Goal: Information Seeking & Learning: Learn about a topic

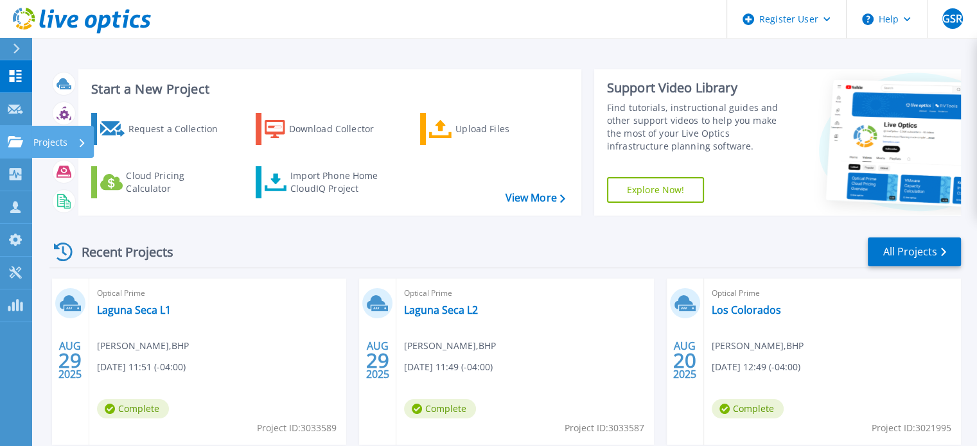
click at [15, 137] on icon at bounding box center [15, 141] width 15 height 11
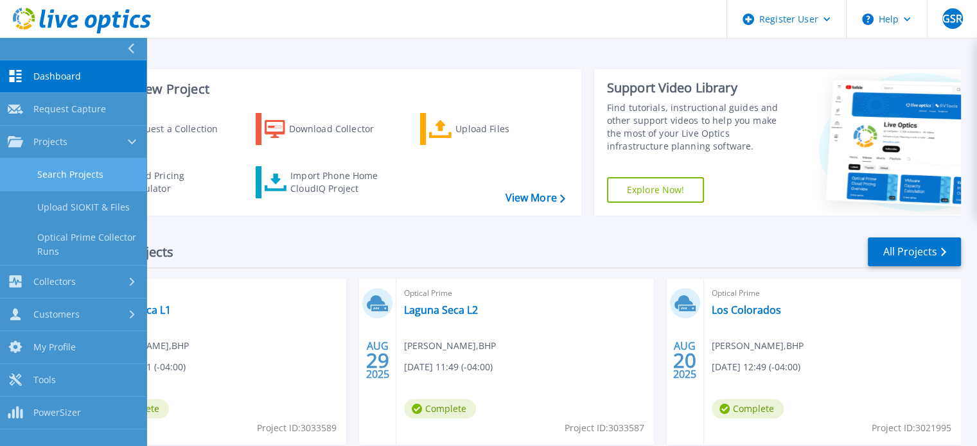
click at [56, 171] on link "Search Projects" at bounding box center [73, 175] width 146 height 33
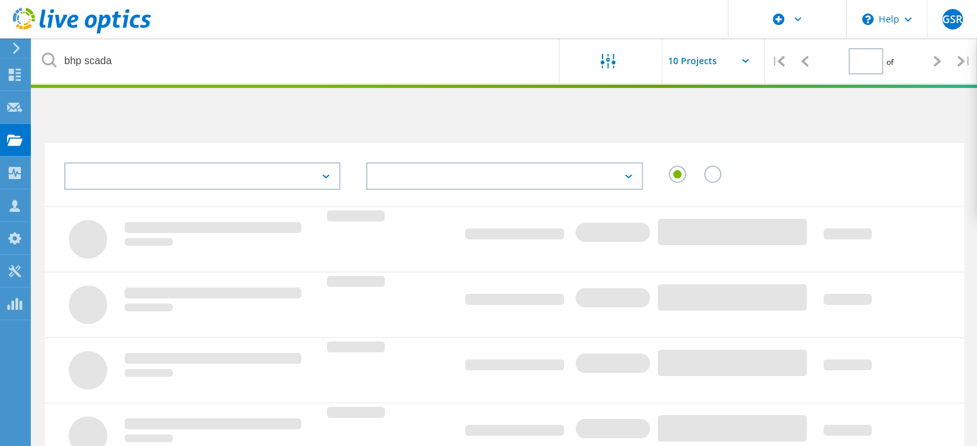
type input "1"
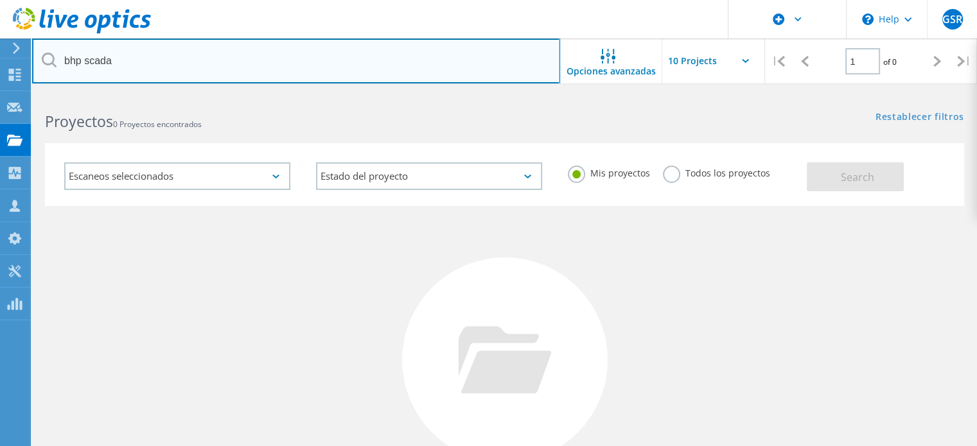
click at [113, 59] on input "bhp scada" at bounding box center [296, 61] width 528 height 45
paste input "Caceres, Sergio <sergio.caceres2@bhp.com>"
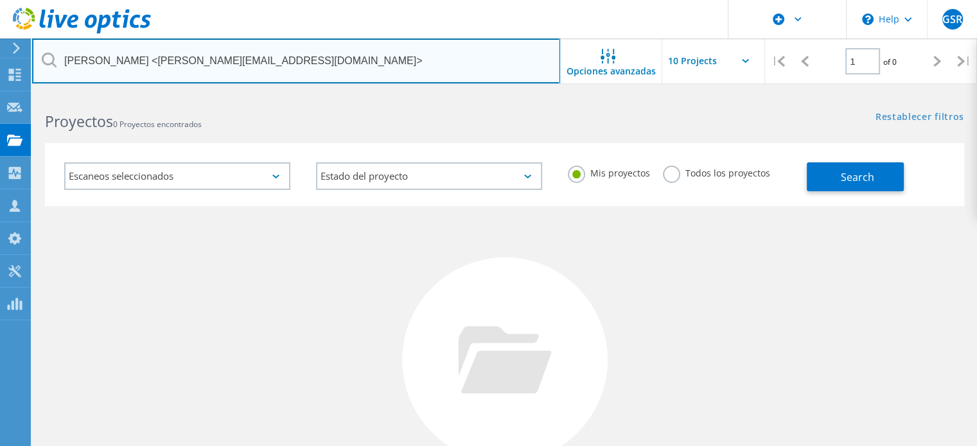
drag, startPoint x: 148, startPoint y: 60, endPoint x: 44, endPoint y: 52, distance: 104.3
click at [44, 52] on div "Caceres, Sergio <sergio.caceres2@bhp.com>" at bounding box center [295, 61] width 527 height 45
click at [200, 55] on input "sergio.caceres2@bhp.com>" at bounding box center [296, 61] width 528 height 45
type input "[PERSON_NAME][EMAIL_ADDRESS][DOMAIN_NAME]"
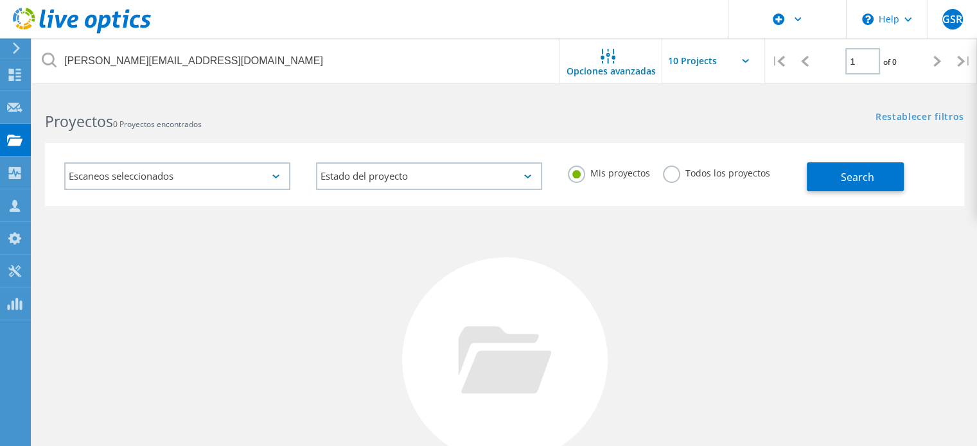
click at [672, 171] on label "Todos los proyectos" at bounding box center [716, 172] width 107 height 12
click at [0, 0] on input "Todos los proyectos" at bounding box center [0, 0] width 0 height 0
click at [853, 178] on span "Search" at bounding box center [856, 177] width 33 height 14
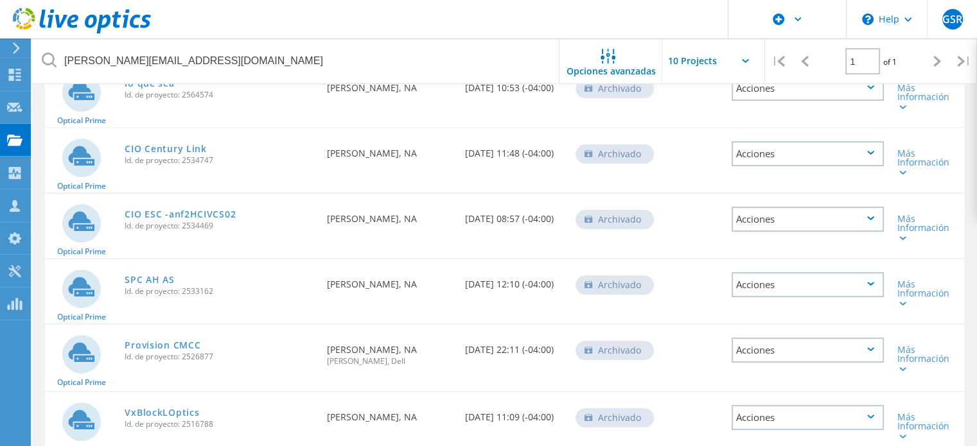
scroll to position [498, 0]
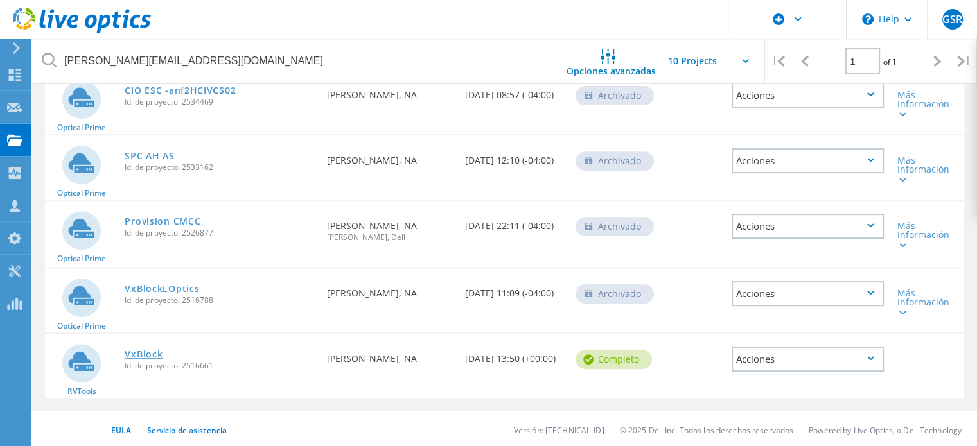
click at [150, 350] on link "VxBlock" at bounding box center [144, 354] width 38 height 9
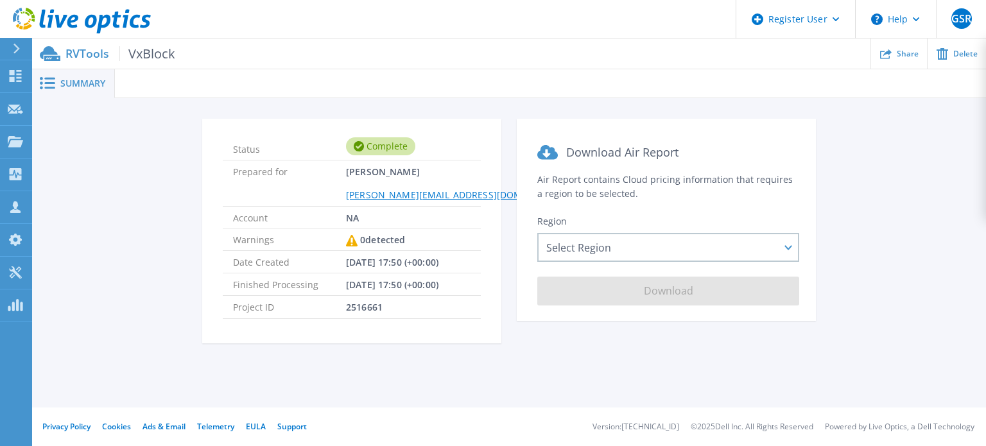
click at [147, 53] on span "VxBlock" at bounding box center [147, 53] width 56 height 15
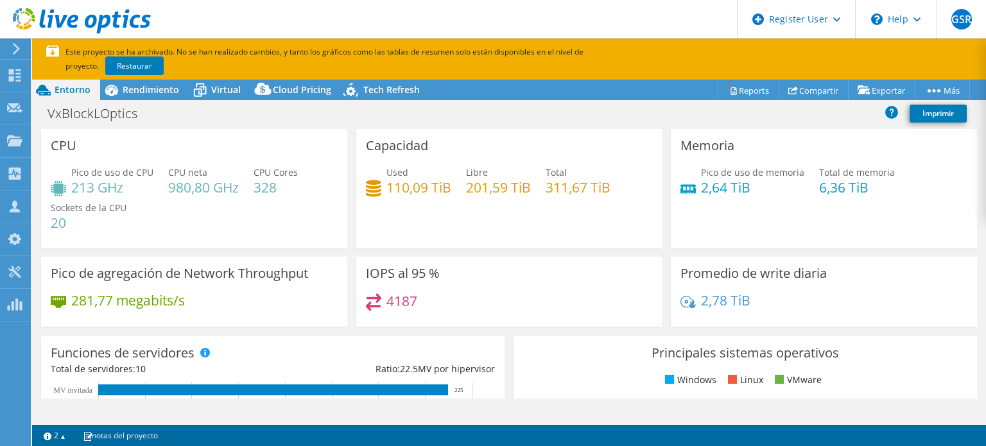
select select "USD"
click at [107, 64] on link "Restaurar" at bounding box center [134, 66] width 58 height 19
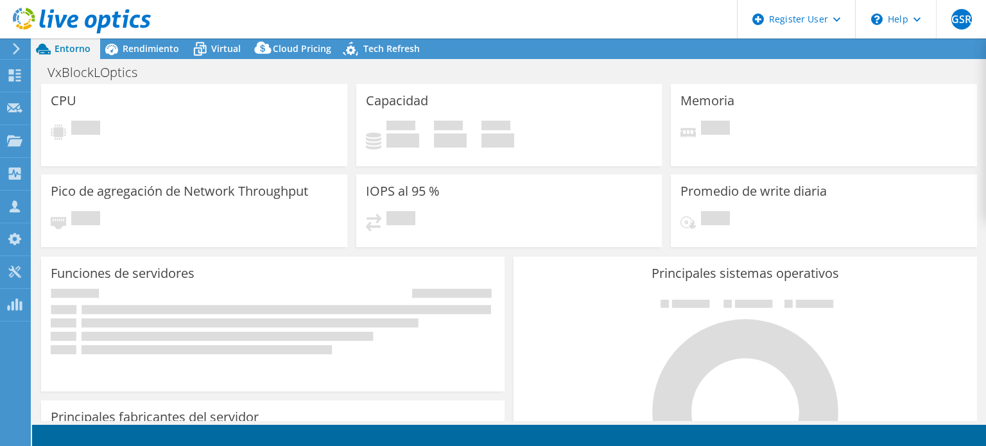
select select "USD"
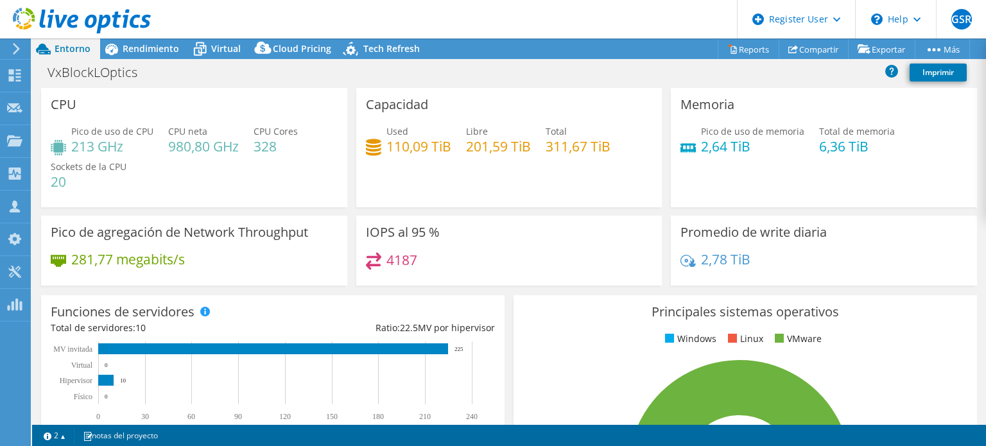
click at [265, 146] on h4 "328" at bounding box center [276, 146] width 44 height 14
click at [180, 146] on h4 "980,80 GHz" at bounding box center [203, 146] width 71 height 14
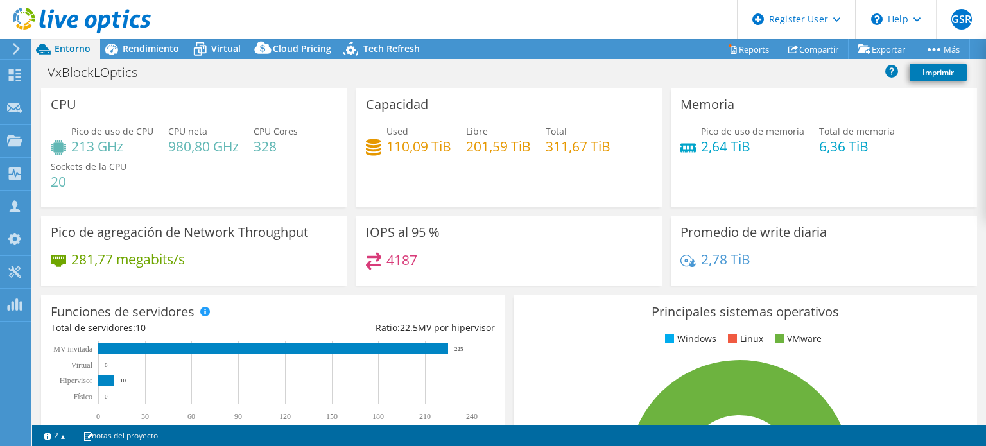
click at [87, 153] on h4 "213 GHz" at bounding box center [112, 146] width 82 height 14
click at [557, 145] on h4 "311,67 TiB" at bounding box center [578, 146] width 65 height 14
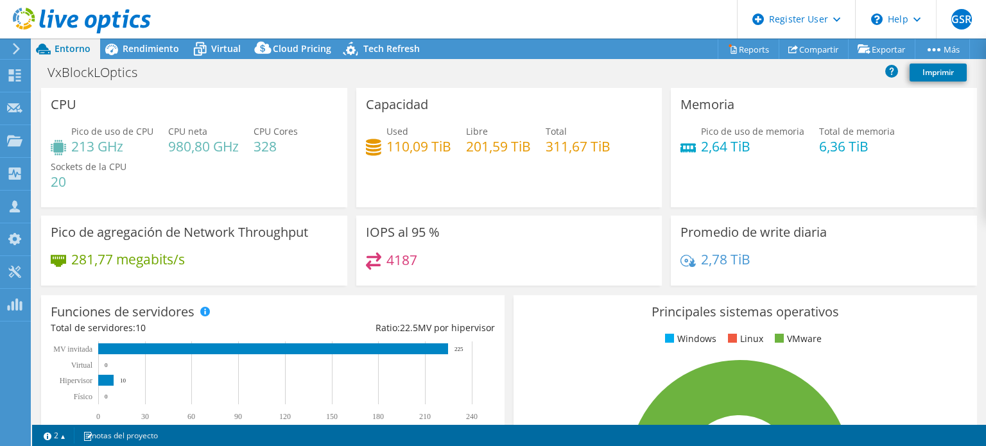
click at [400, 146] on h4 "110,09 TiB" at bounding box center [419, 146] width 65 height 14
click at [479, 146] on h4 "201,59 TiB" at bounding box center [498, 146] width 65 height 14
click at [394, 151] on h4 "110,09 TiB" at bounding box center [419, 146] width 65 height 14
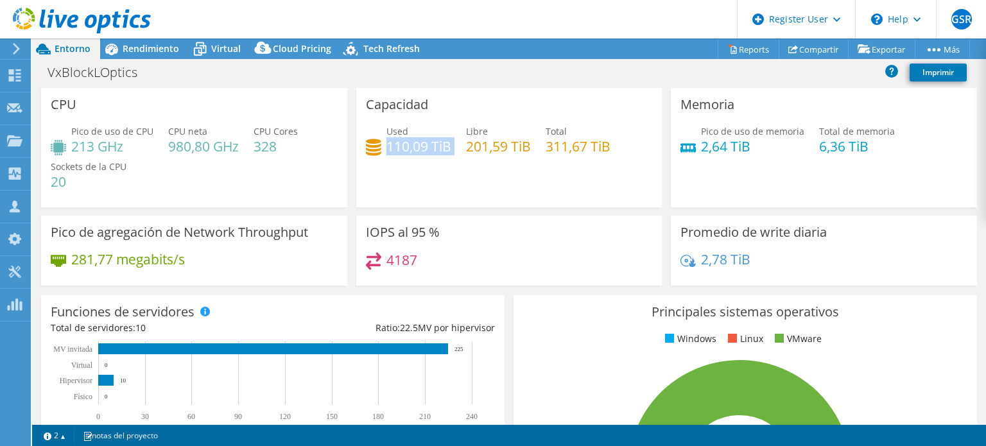
click at [394, 151] on h4 "110,09 TiB" at bounding box center [419, 146] width 65 height 14
click at [397, 257] on h4 "4187" at bounding box center [402, 260] width 31 height 14
click at [135, 45] on span "Rendimiento" at bounding box center [151, 48] width 57 height 12
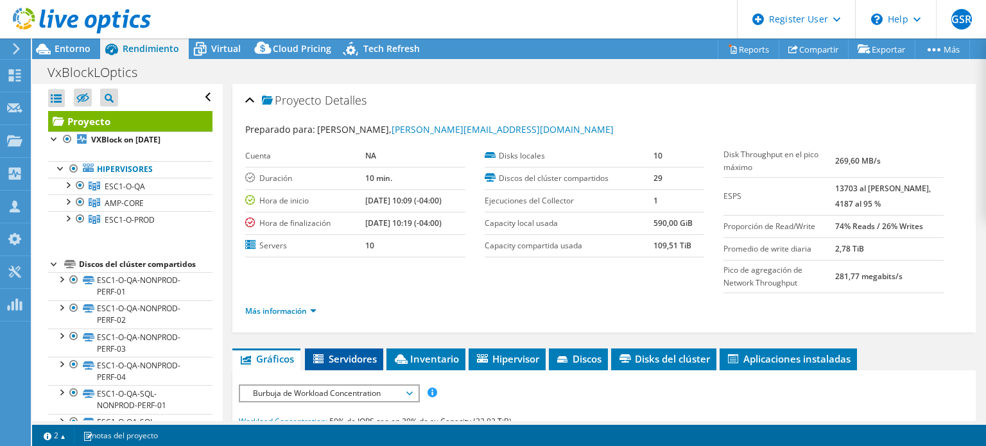
click at [352, 359] on span "Servidores" at bounding box center [343, 358] width 65 height 13
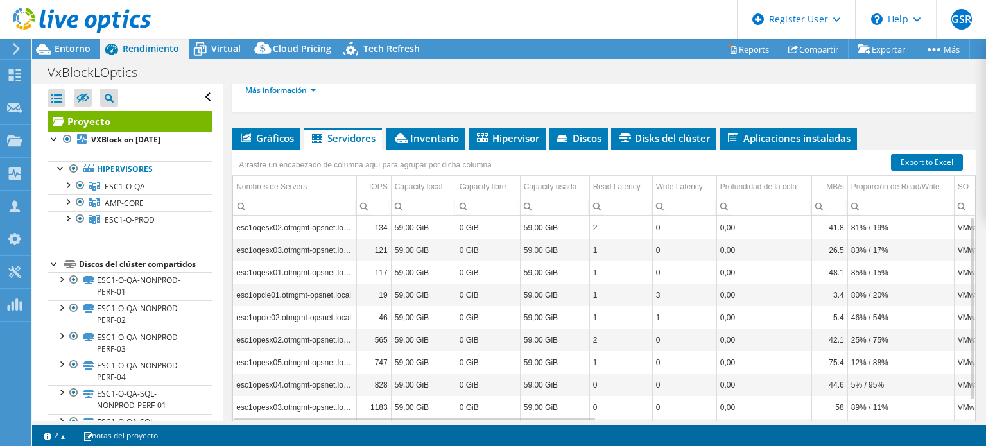
scroll to position [205, 0]
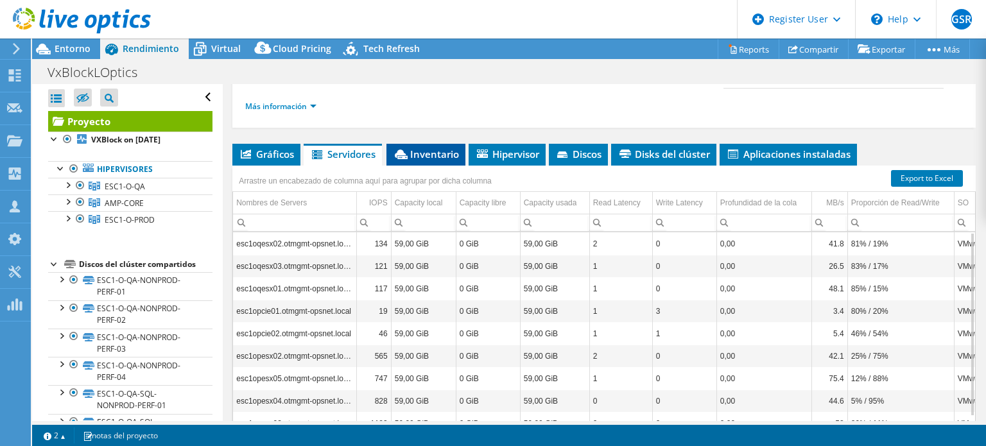
click at [424, 151] on span "Inventario" at bounding box center [426, 154] width 66 height 13
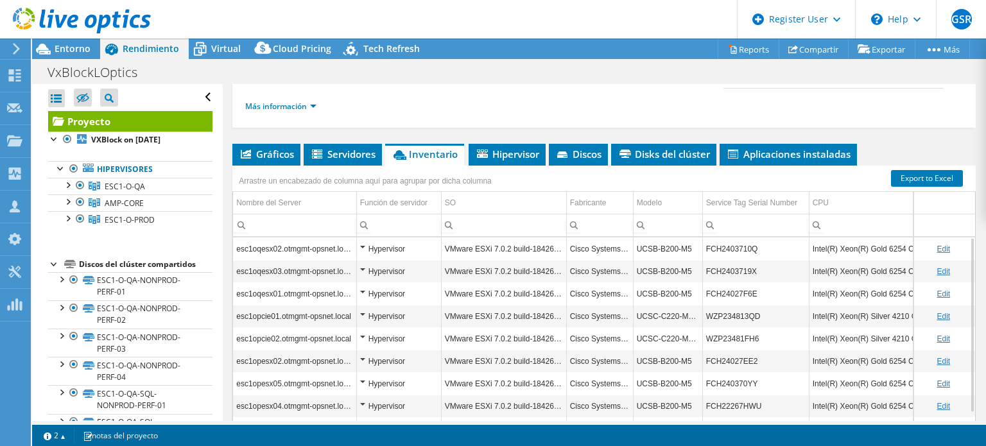
click at [736, 246] on td "FCH2403710Q" at bounding box center [755, 249] width 107 height 22
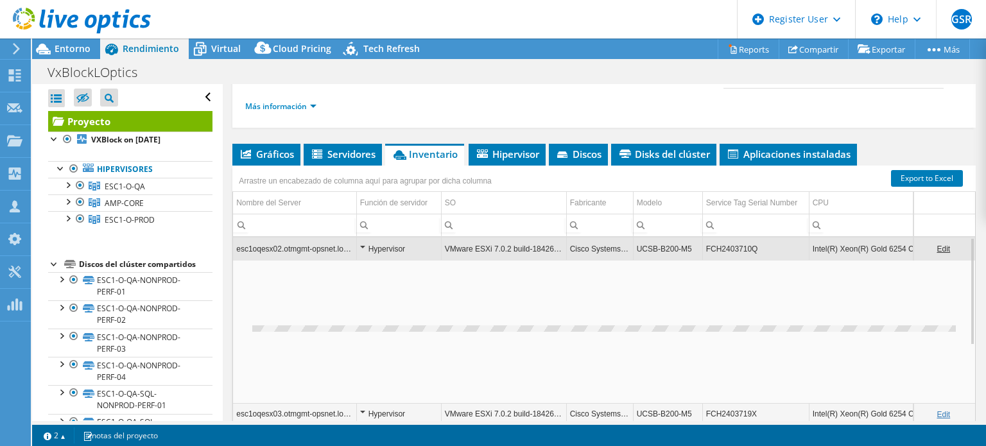
click at [736, 246] on td "FCH2403710Q" at bounding box center [755, 249] width 107 height 22
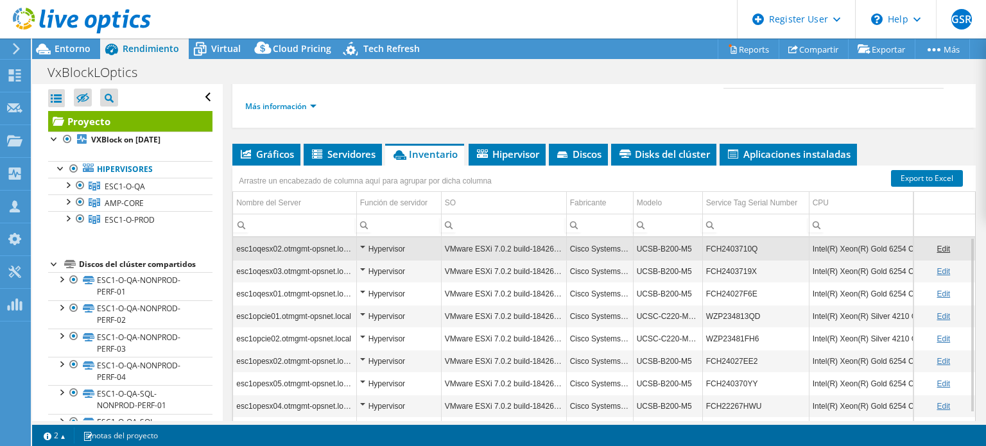
click at [736, 246] on td "FCH2403710Q" at bounding box center [755, 249] width 107 height 22
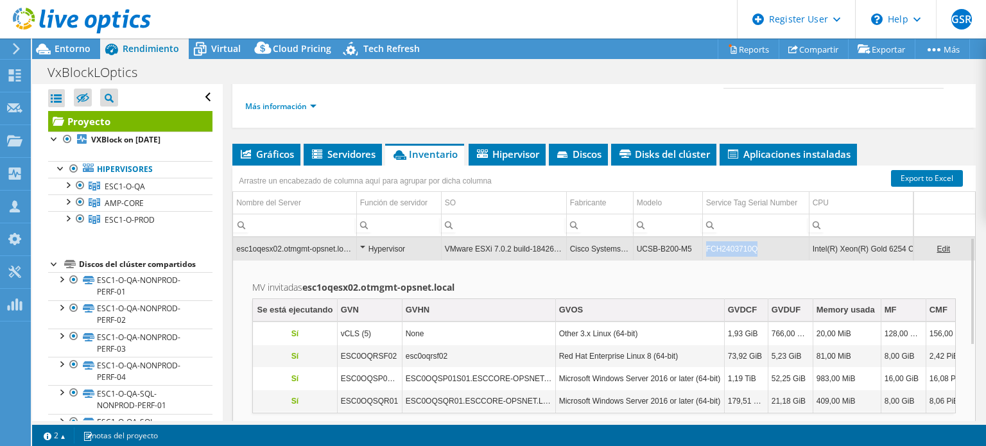
drag, startPoint x: 759, startPoint y: 248, endPoint x: 704, endPoint y: 245, distance: 55.4
click at [704, 245] on td "FCH2403710Q" at bounding box center [755, 249] width 107 height 22
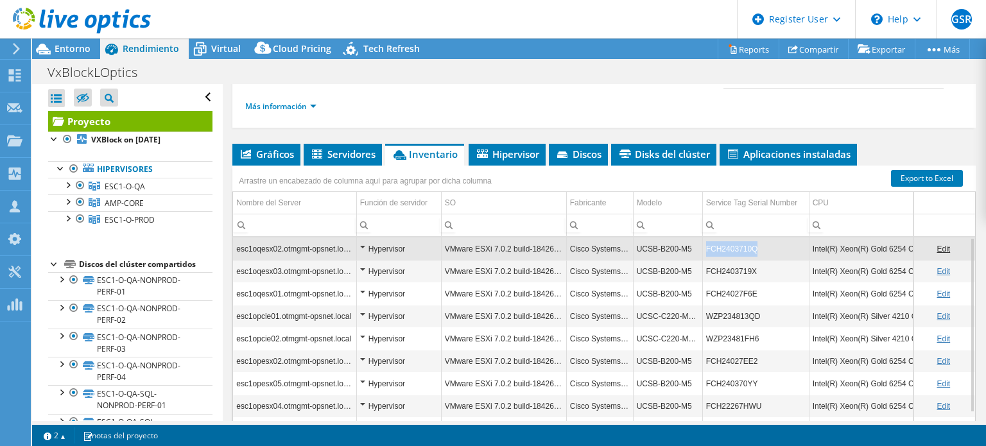
drag, startPoint x: 705, startPoint y: 245, endPoint x: 757, endPoint y: 243, distance: 52.1
click at [757, 243] on td "FCH2403710Q" at bounding box center [755, 249] width 107 height 22
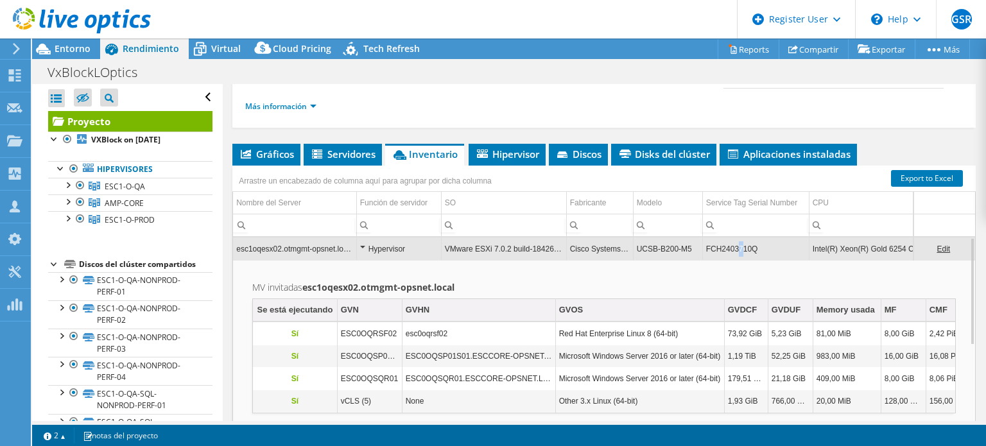
drag, startPoint x: 748, startPoint y: 248, endPoint x: 738, endPoint y: 246, distance: 10.0
click at [738, 246] on td "FCH2403710Q" at bounding box center [755, 249] width 107 height 22
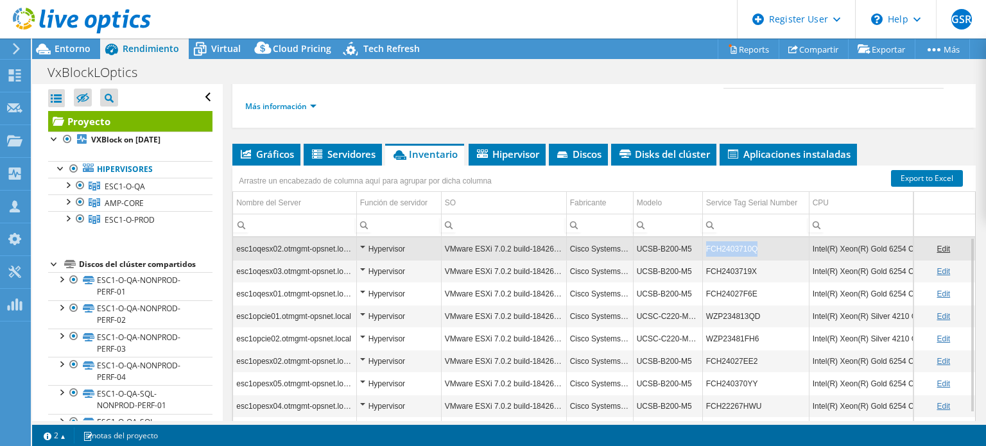
click at [738, 246] on td "FCH2403710Q" at bounding box center [755, 249] width 107 height 22
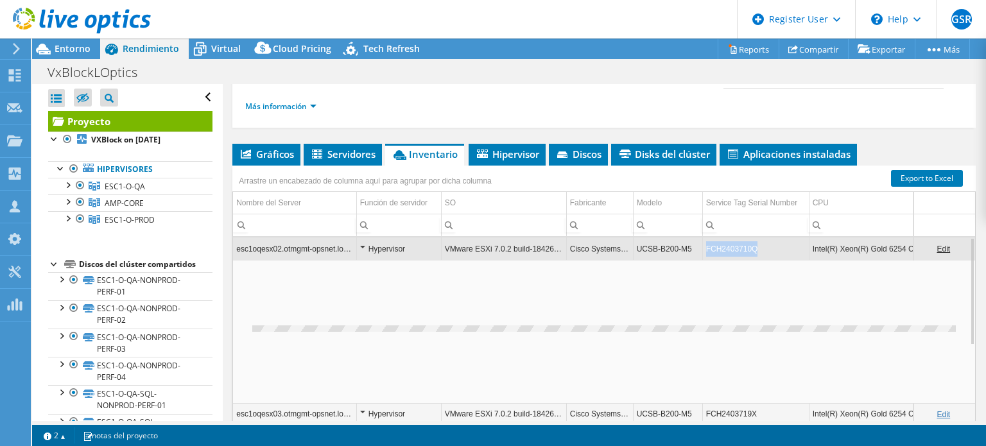
click at [738, 246] on td "FCH2403710Q" at bounding box center [755, 249] width 107 height 22
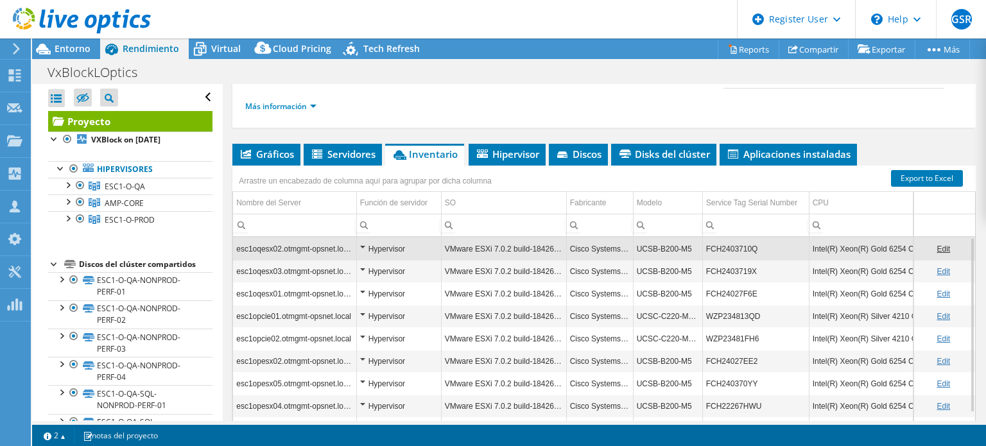
click at [737, 246] on td "FCH2403710Q" at bounding box center [755, 249] width 107 height 22
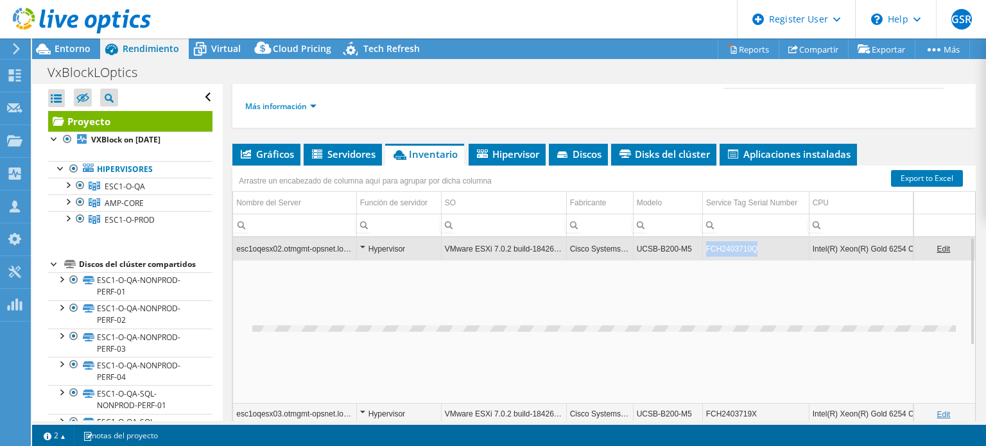
click at [737, 246] on td "FCH2403710Q" at bounding box center [755, 249] width 107 height 22
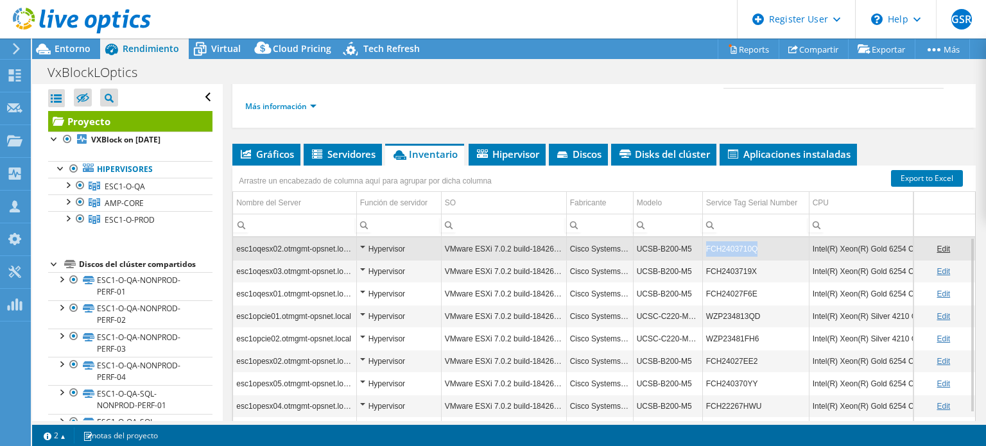
click at [737, 246] on td "FCH2403710Q" at bounding box center [755, 249] width 107 height 22
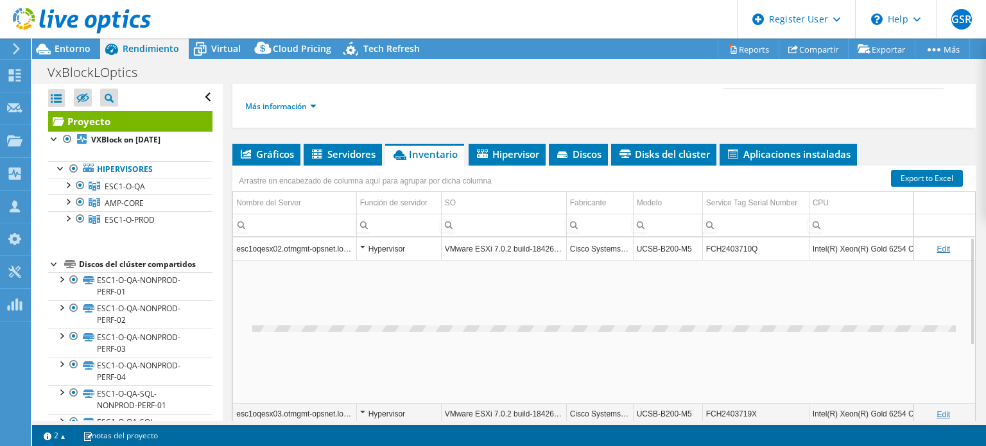
click at [737, 246] on td "FCH2403710Q" at bounding box center [755, 249] width 107 height 22
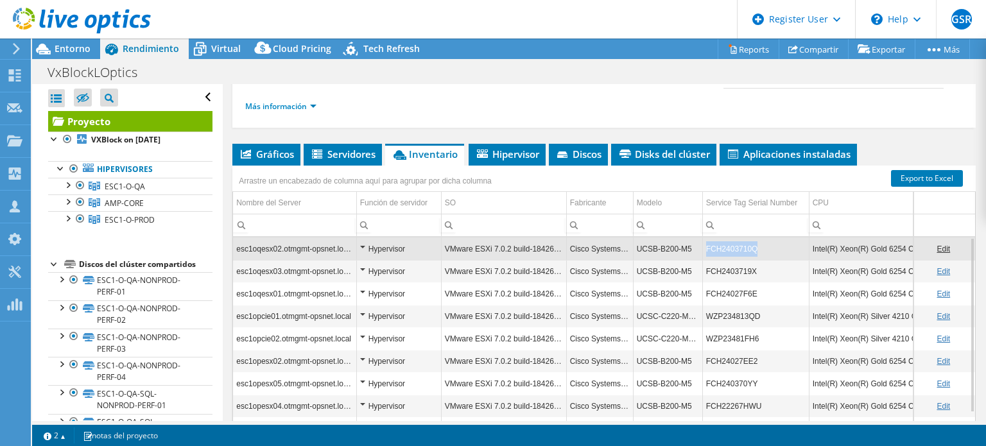
click at [737, 246] on td "FCH2403710Q" at bounding box center [755, 249] width 107 height 22
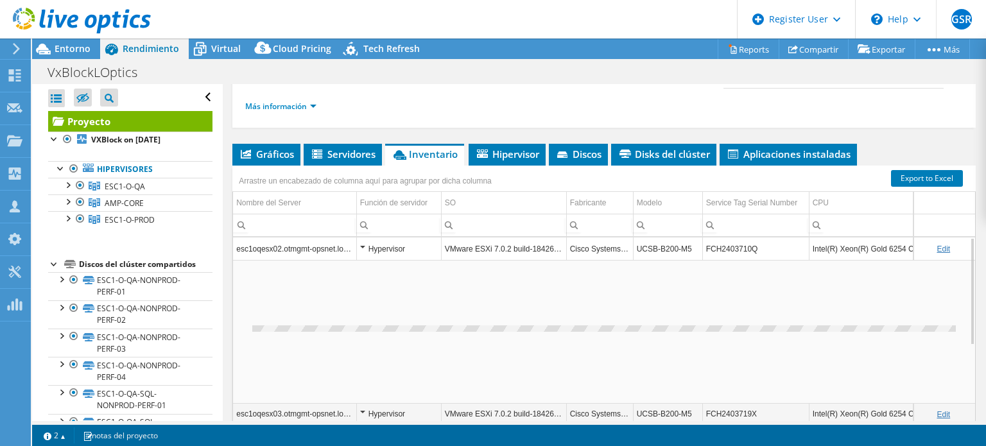
click at [737, 246] on td "FCH2403710Q" at bounding box center [755, 249] width 107 height 22
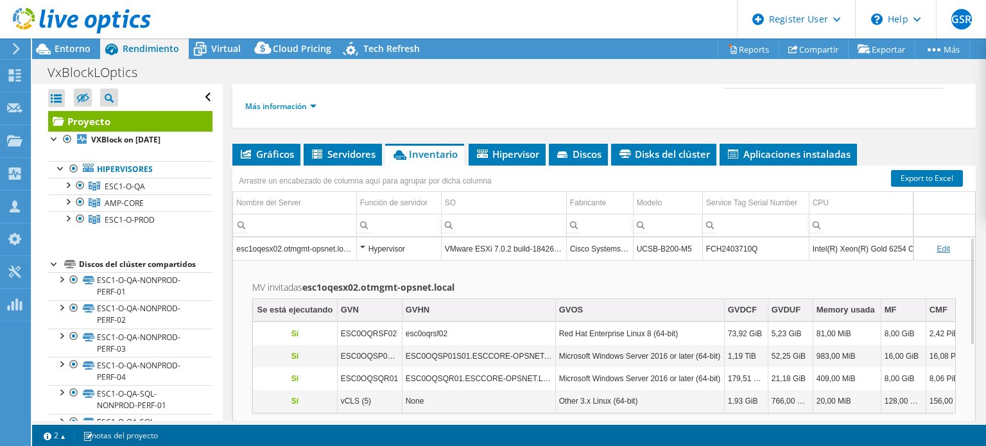
click at [736, 246] on td "FCH2403710Q" at bounding box center [755, 249] width 107 height 22
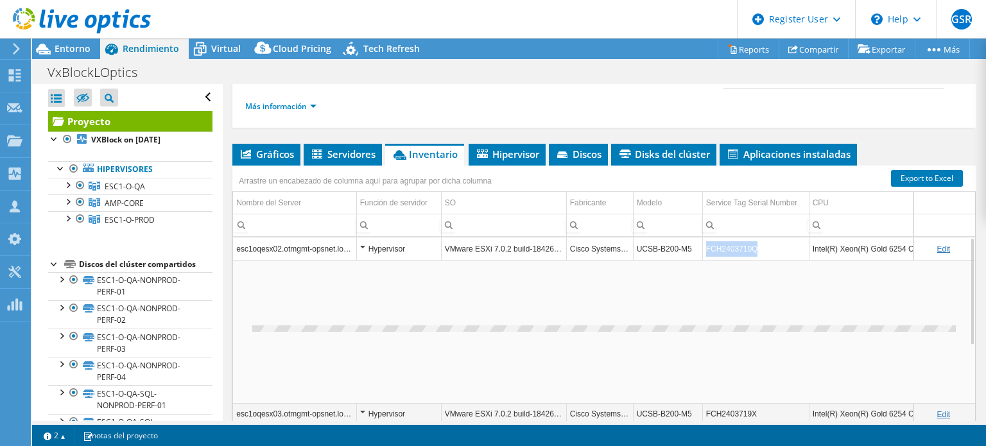
click at [736, 246] on td "FCH2403710Q" at bounding box center [755, 249] width 107 height 22
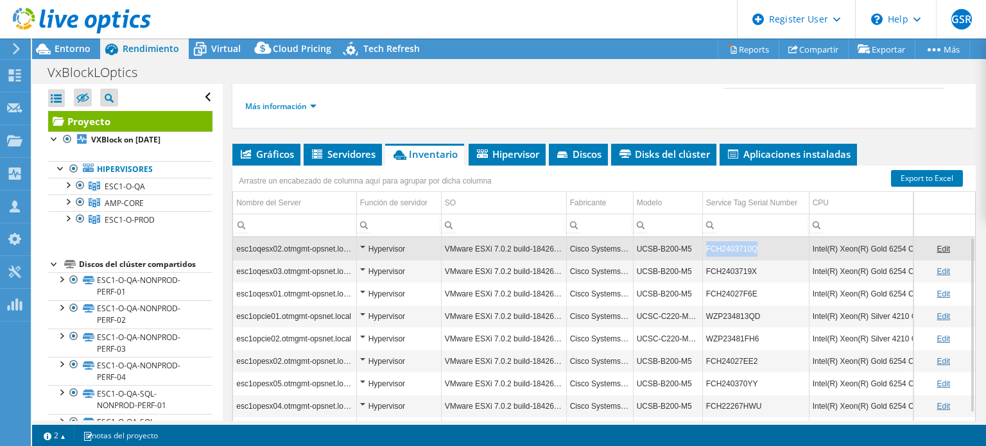
click at [736, 246] on td "FCH2403710Q" at bounding box center [755, 249] width 107 height 22
